Goal: Task Accomplishment & Management: Use online tool/utility

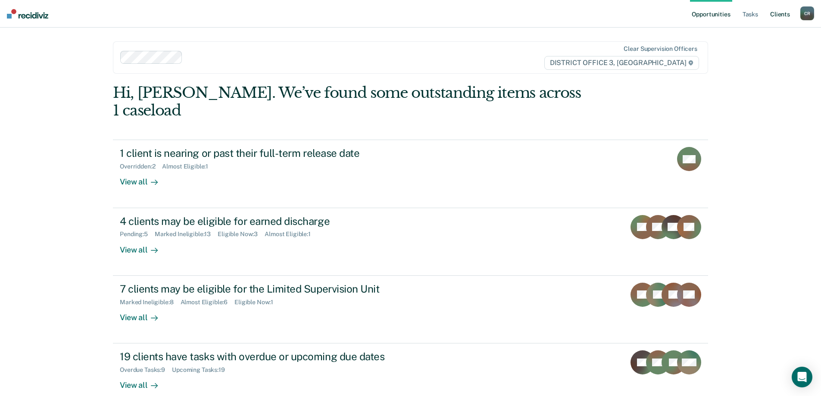
click at [775, 22] on link "Client s" at bounding box center [779, 14] width 23 height 28
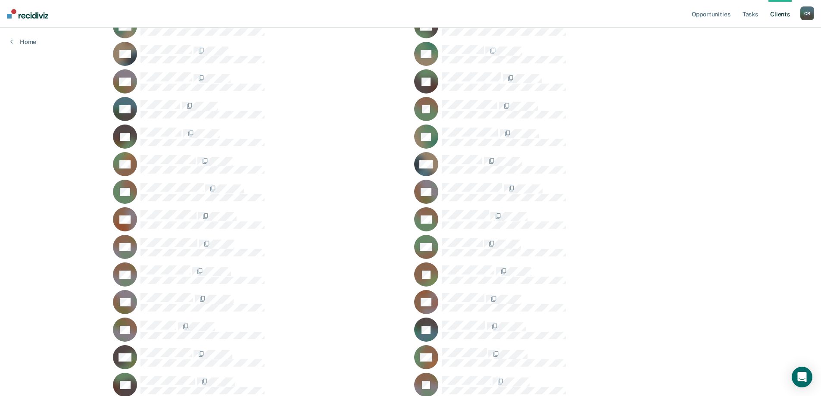
scroll to position [768, 0]
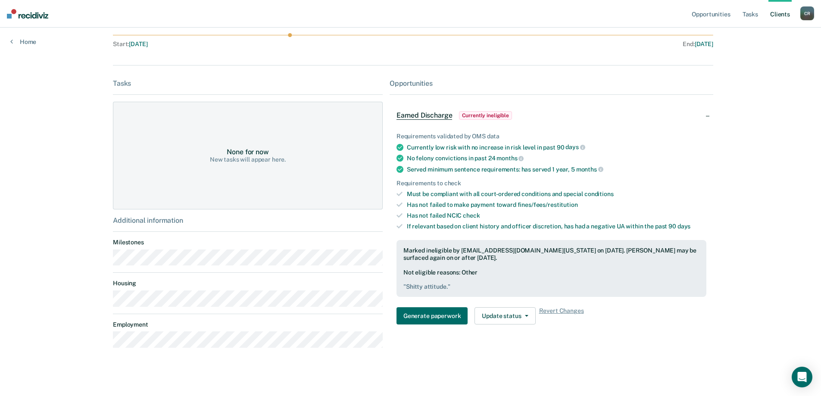
scroll to position [130, 0]
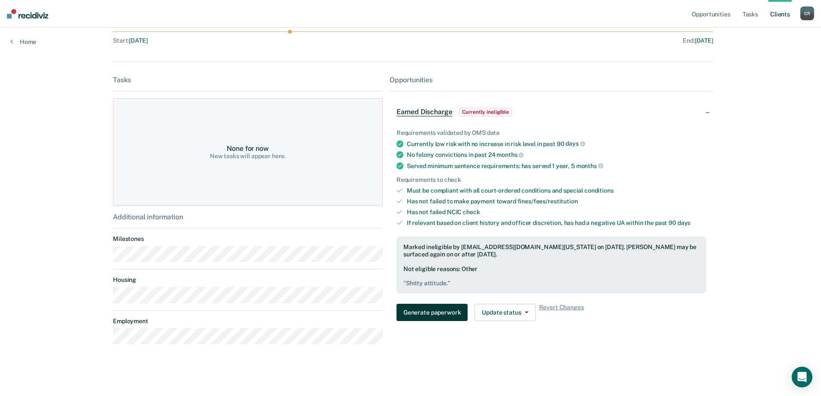
click at [446, 312] on button "Generate paperwork" at bounding box center [431, 312] width 71 height 17
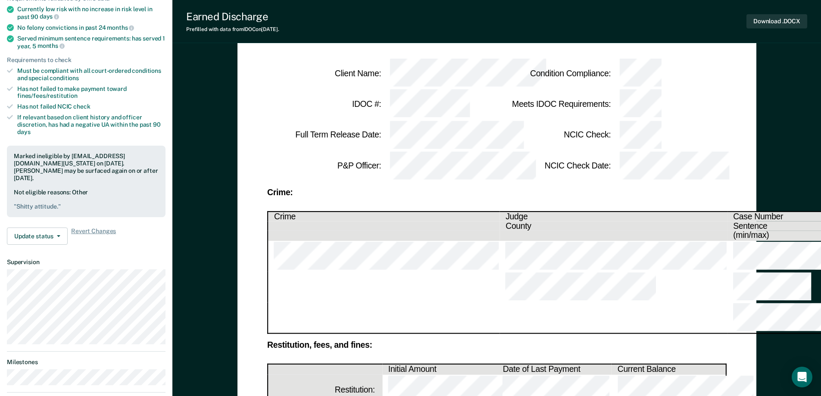
scroll to position [43, 0]
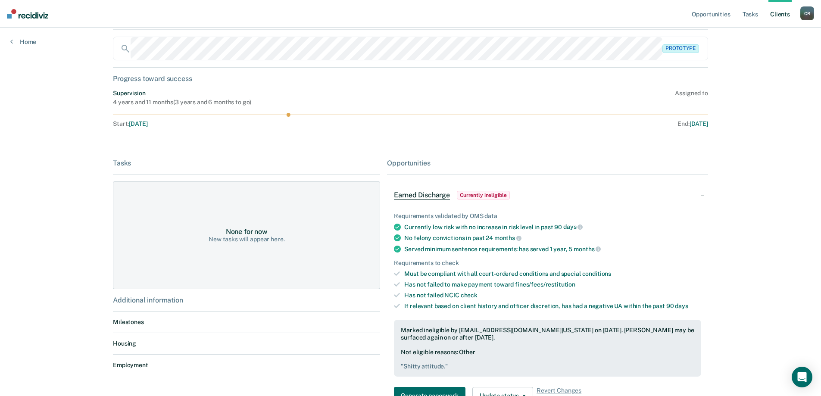
scroll to position [130, 0]
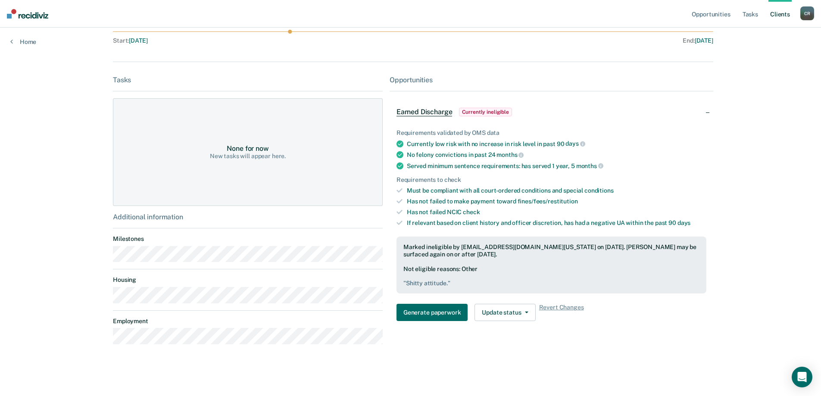
click at [432, 115] on span "Earned Discharge" at bounding box center [424, 112] width 56 height 9
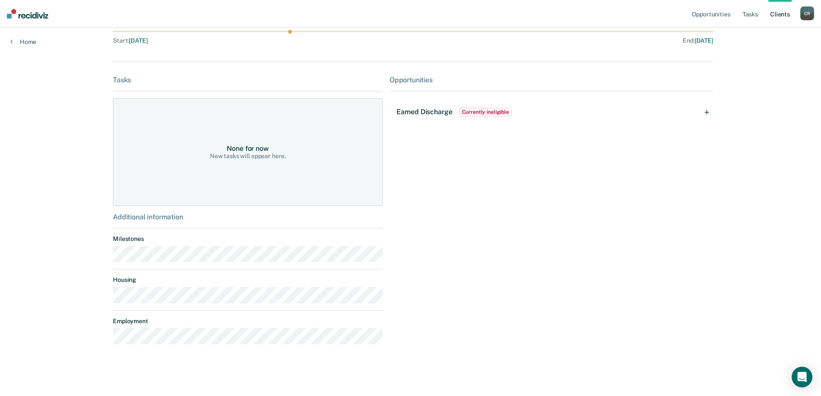
click at [432, 115] on span "Earned Discharge" at bounding box center [424, 112] width 56 height 8
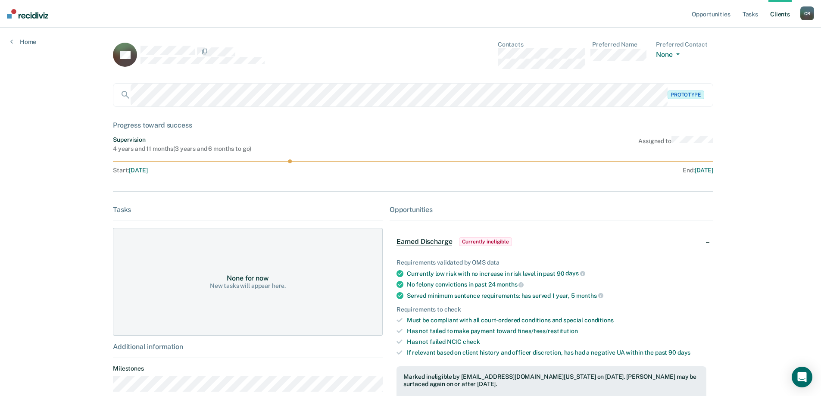
scroll to position [0, 0]
